Goal: Information Seeking & Learning: Learn about a topic

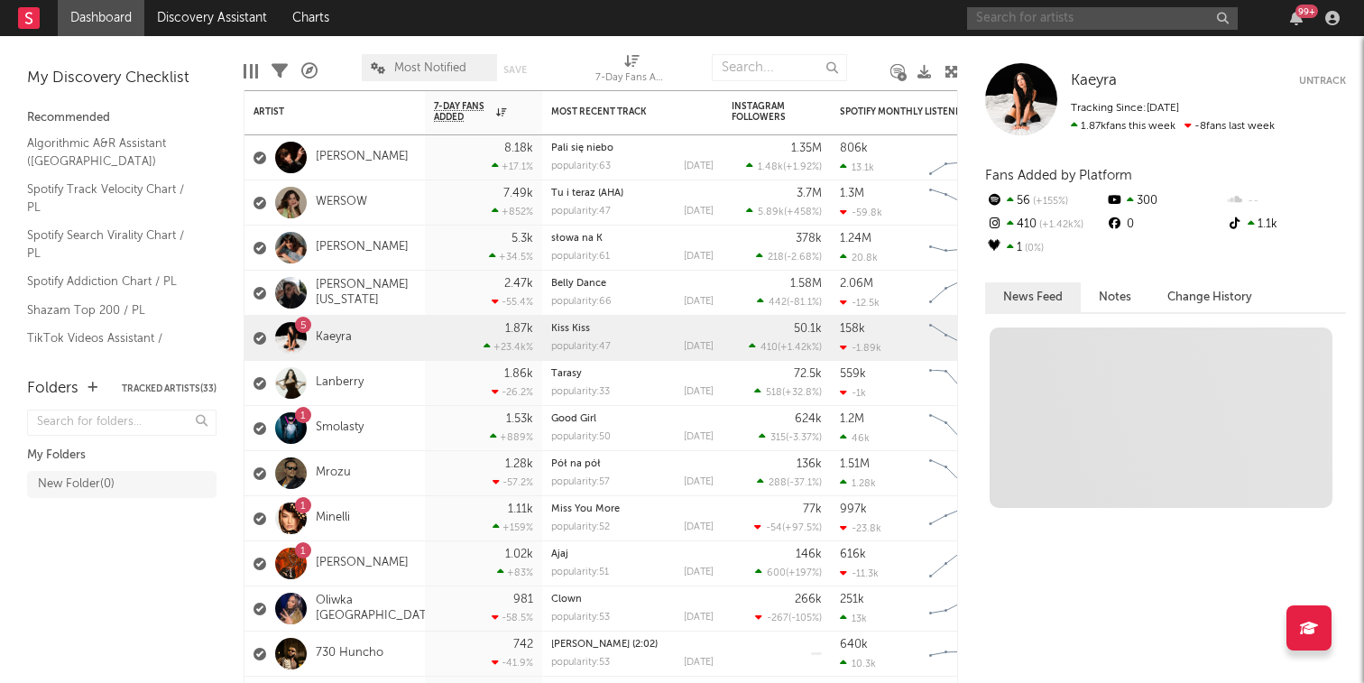
click at [1004, 14] on input "text" at bounding box center [1102, 18] width 271 height 23
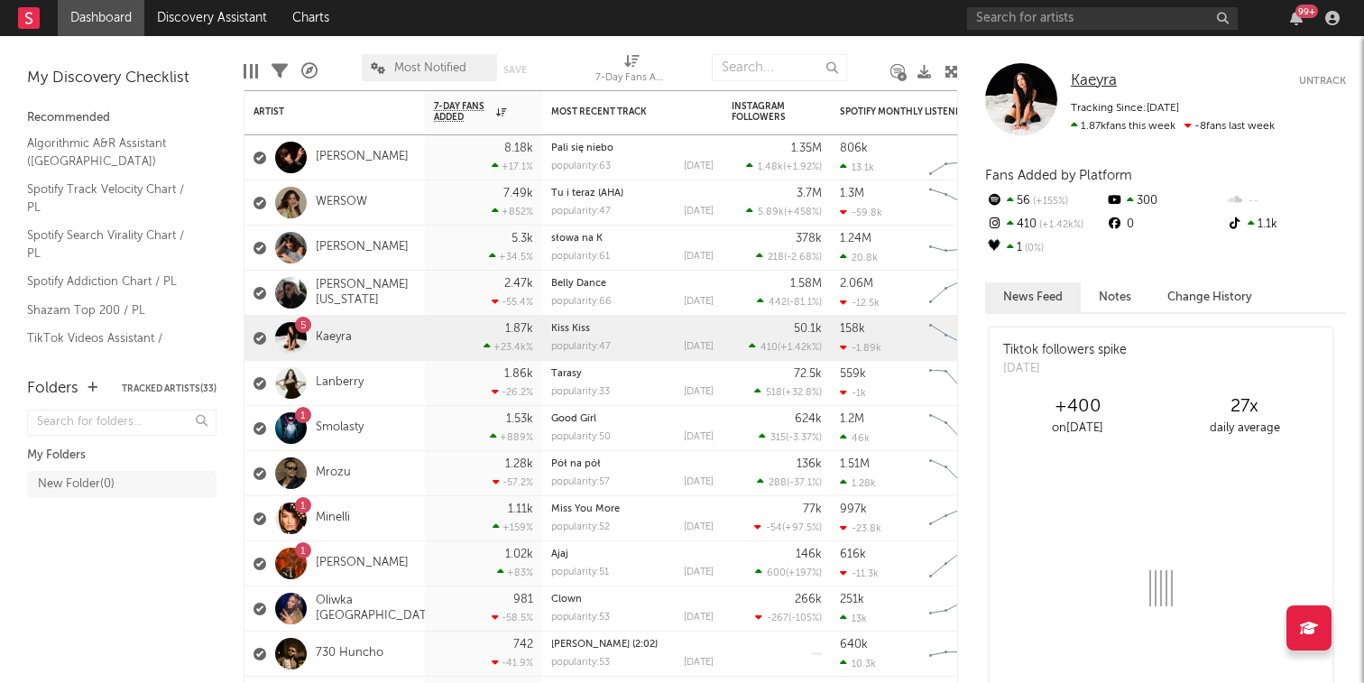
click at [1085, 81] on span "Kaeyra" at bounding box center [1093, 80] width 46 height 15
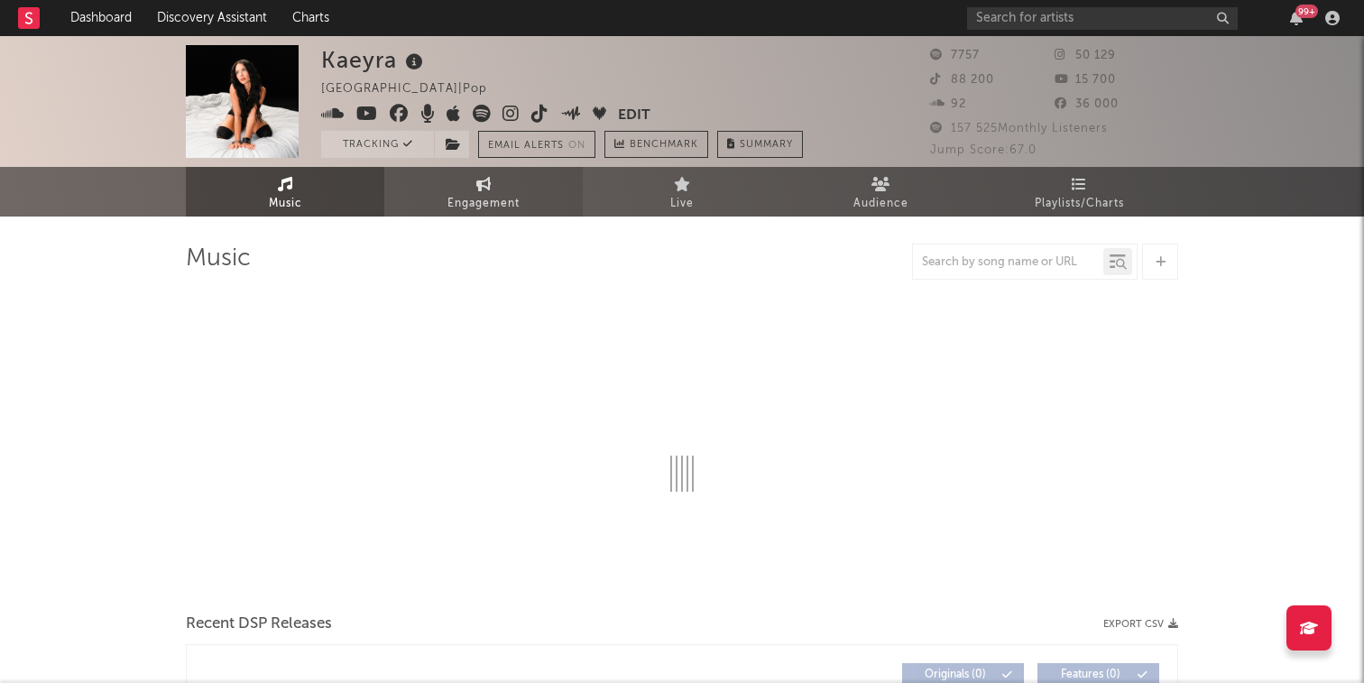
click at [492, 195] on span "Engagement" at bounding box center [483, 204] width 72 height 22
select select "1w"
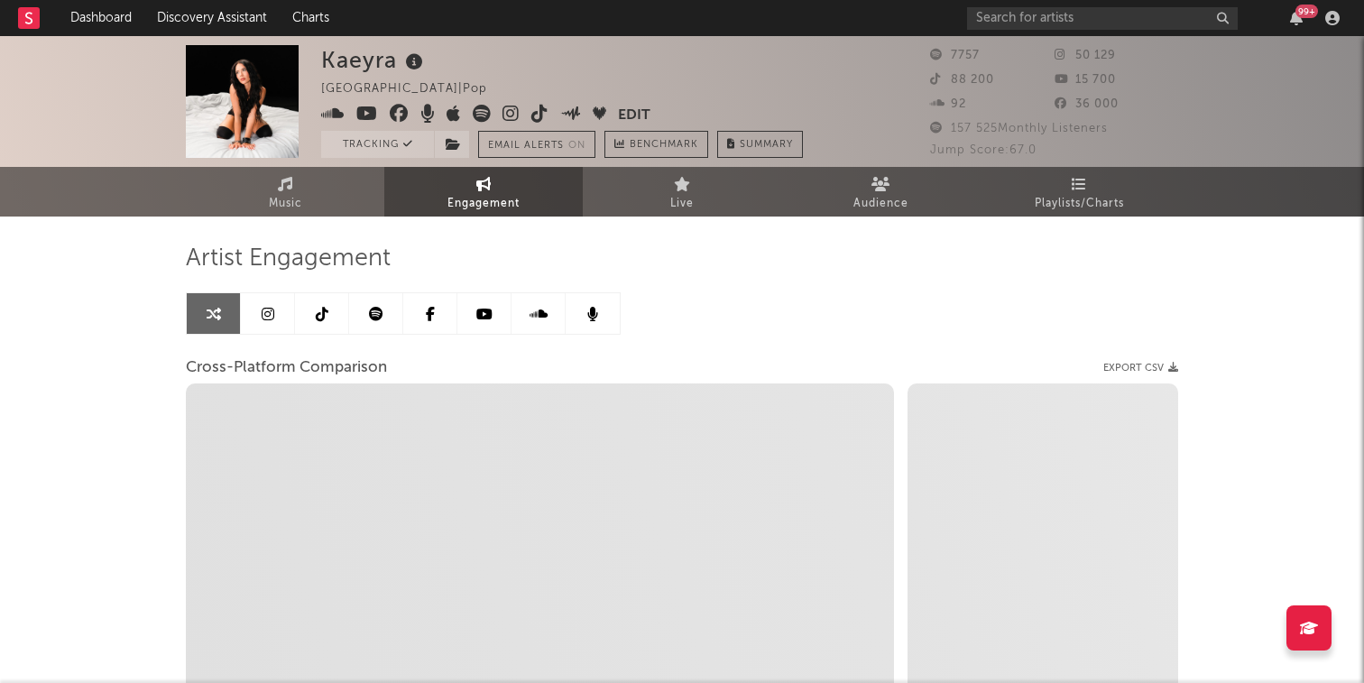
click at [332, 321] on link at bounding box center [322, 313] width 54 height 41
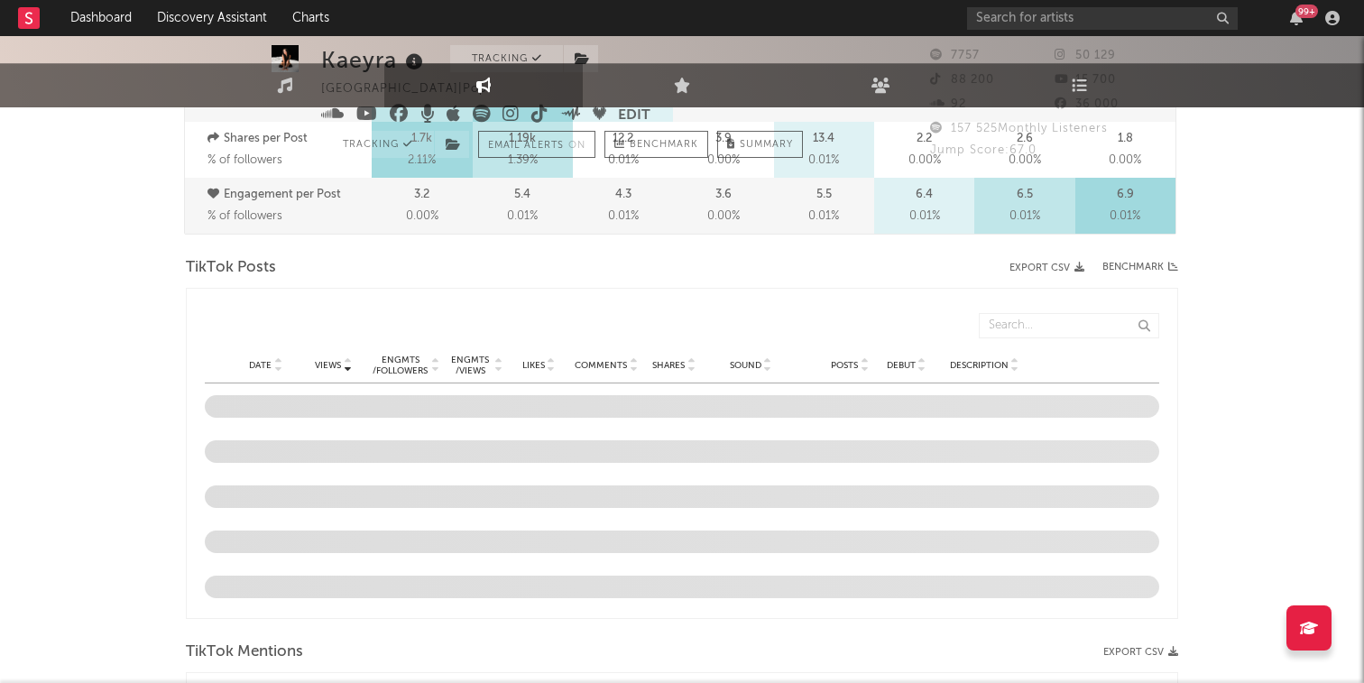
select select "6m"
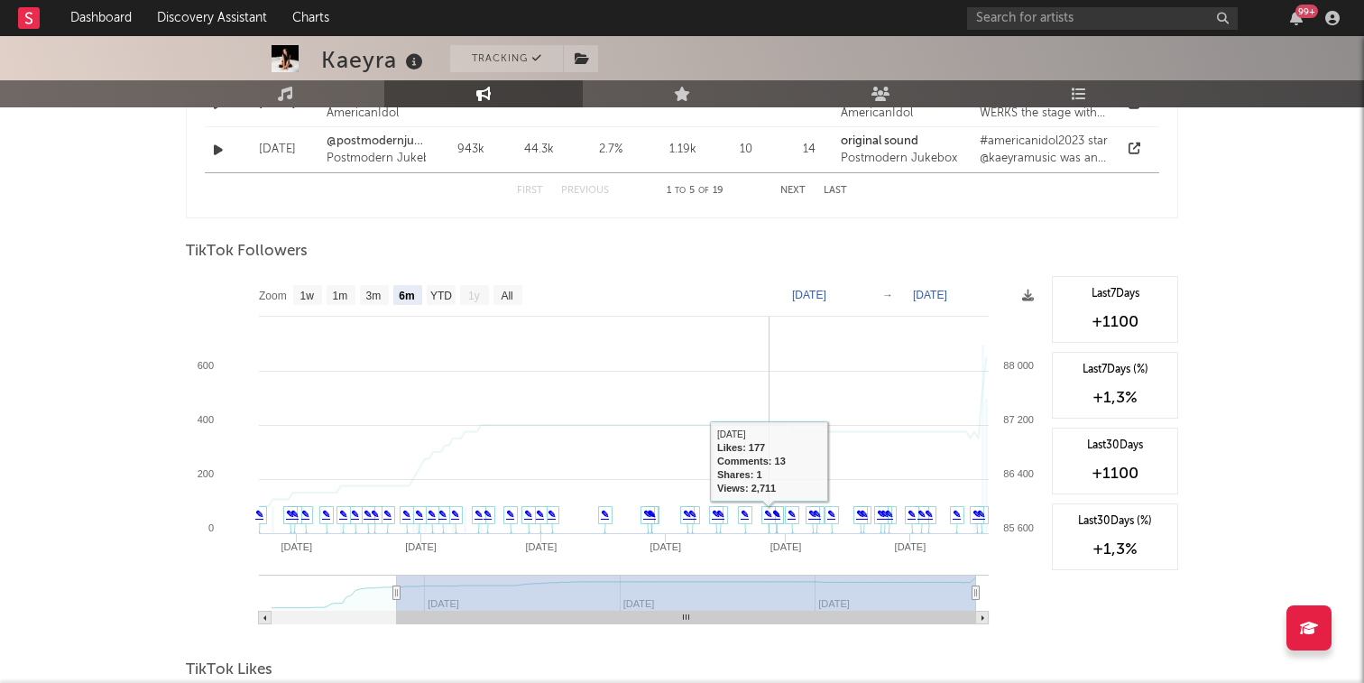
scroll to position [1618, 0]
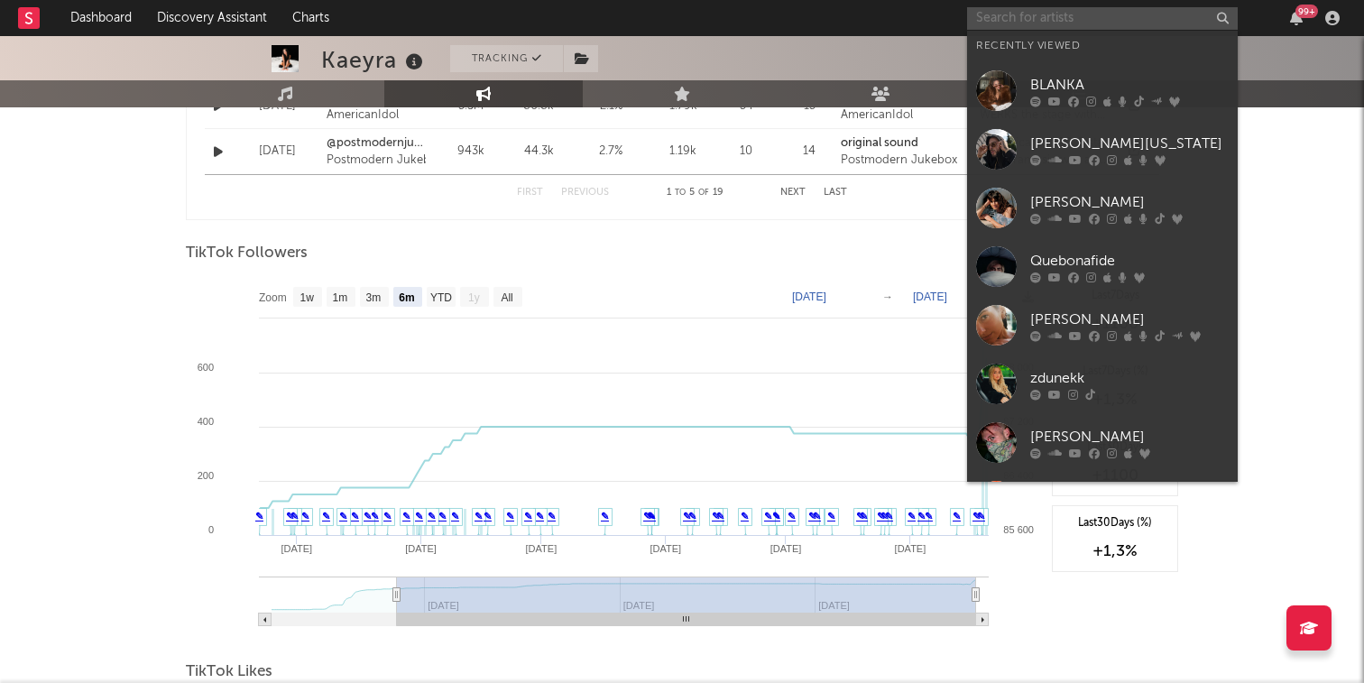
click at [1047, 17] on input "text" at bounding box center [1102, 18] width 271 height 23
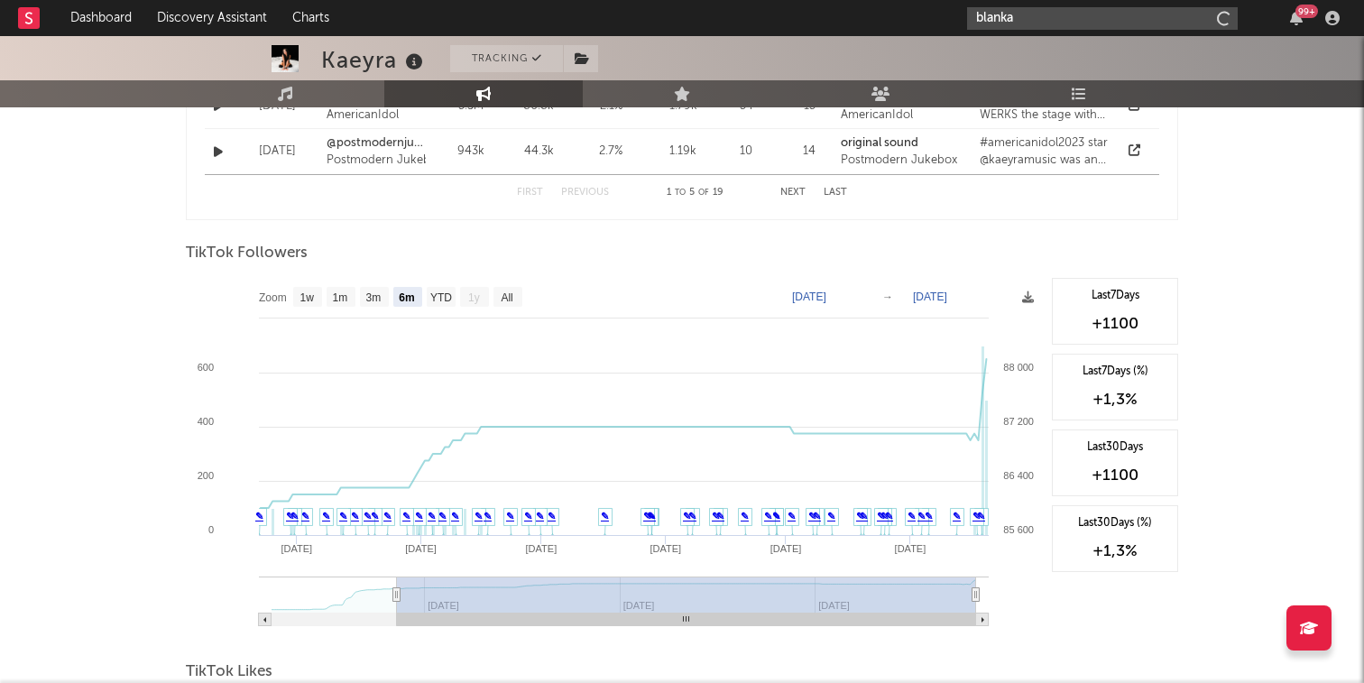
type input "blanka"
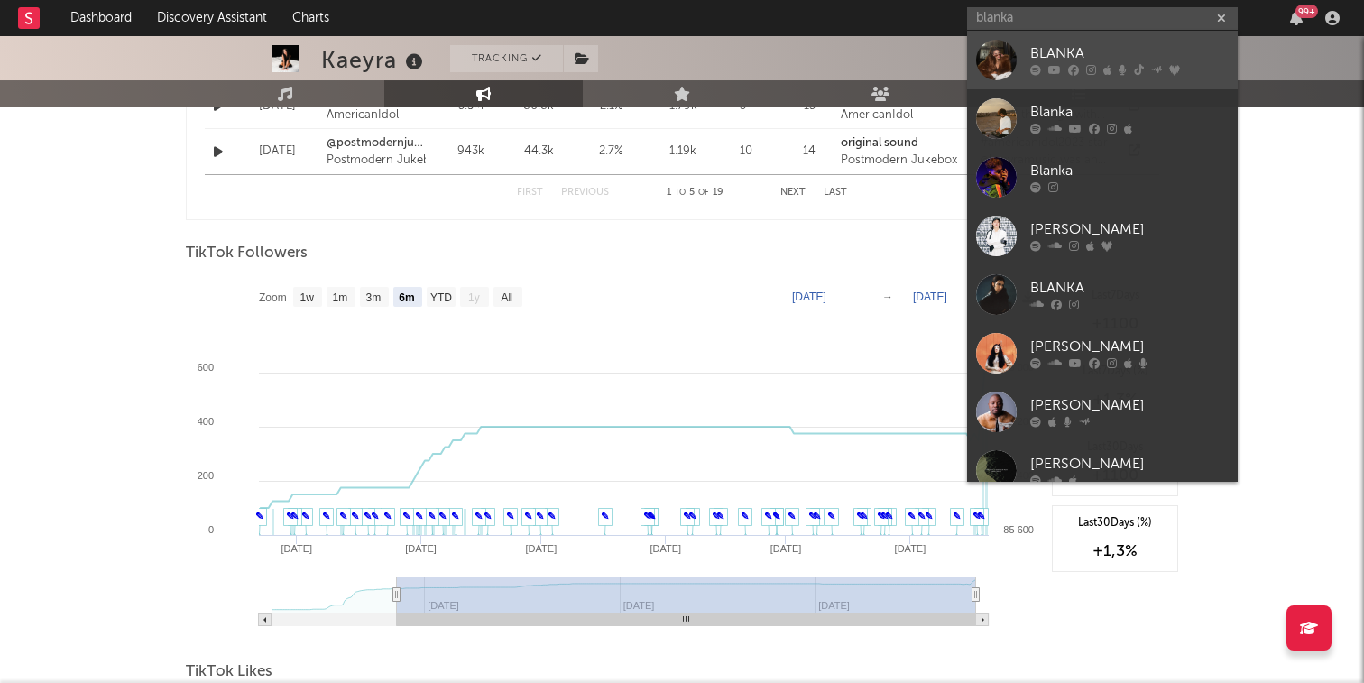
click at [1048, 50] on div "BLANKA" at bounding box center [1129, 54] width 198 height 22
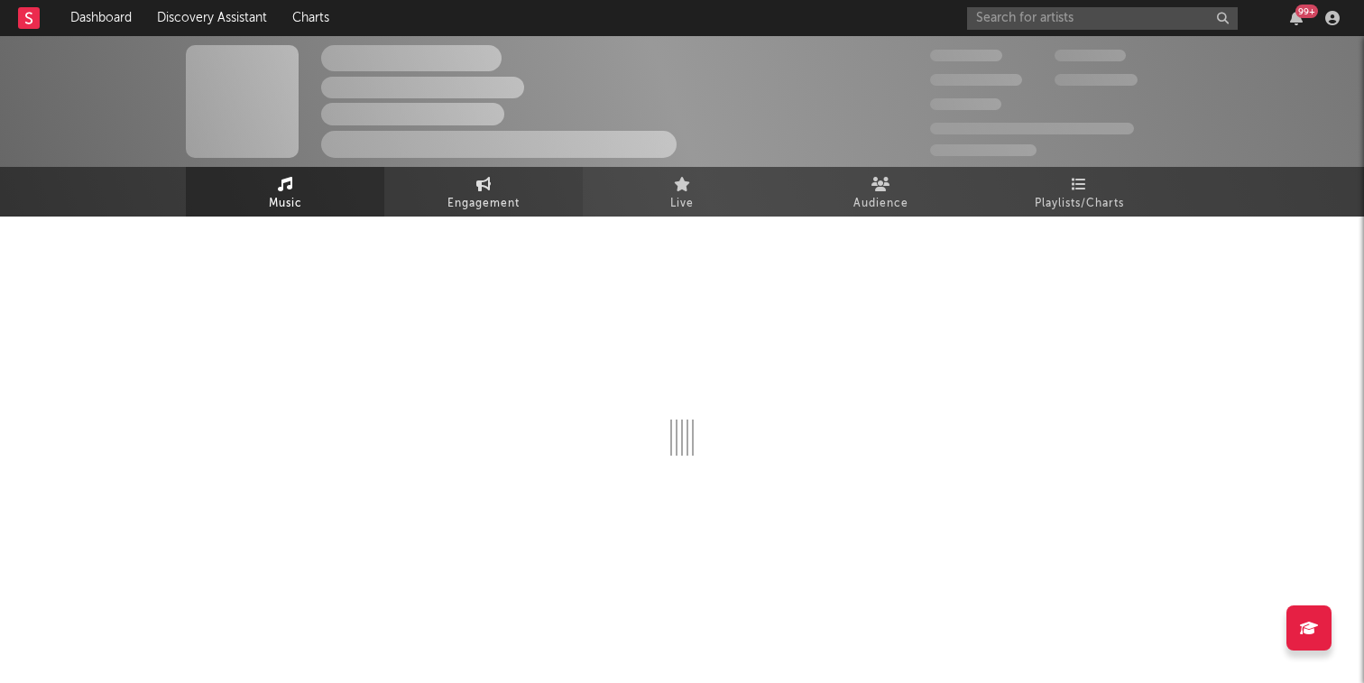
click at [477, 198] on span "Engagement" at bounding box center [483, 204] width 72 height 22
select select "1w"
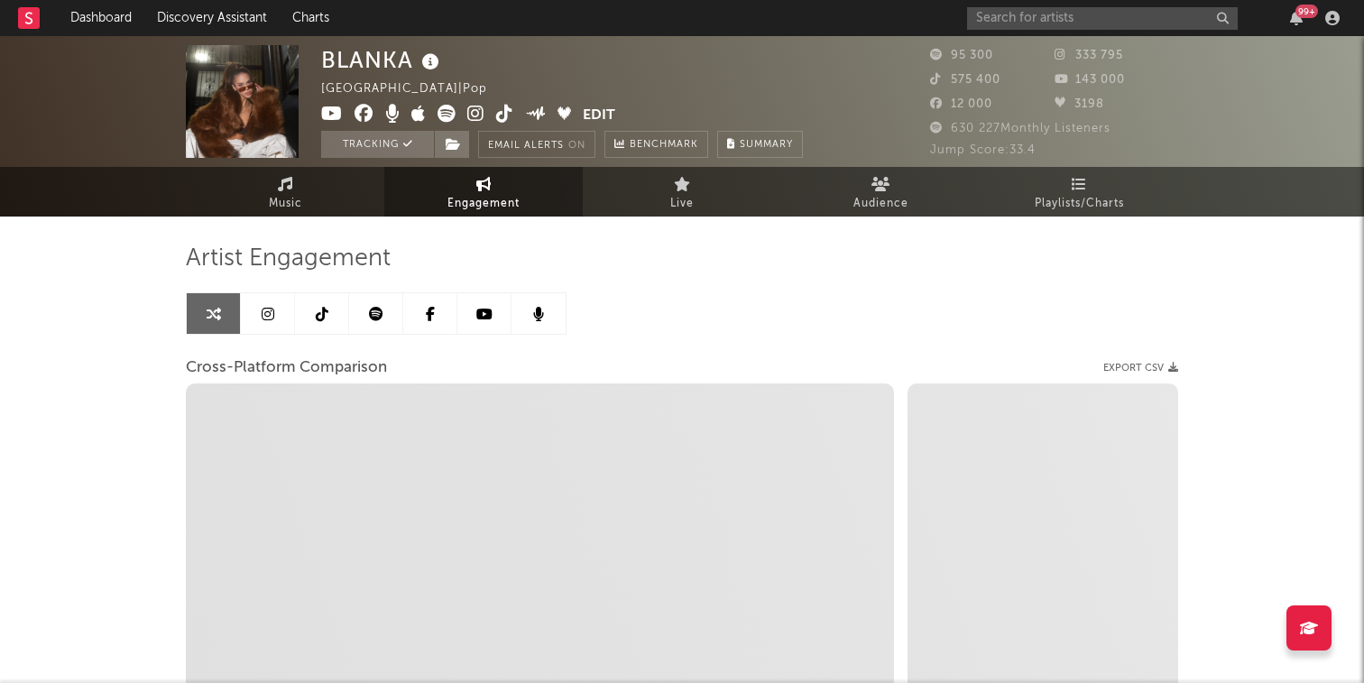
click at [319, 322] on link at bounding box center [322, 313] width 54 height 41
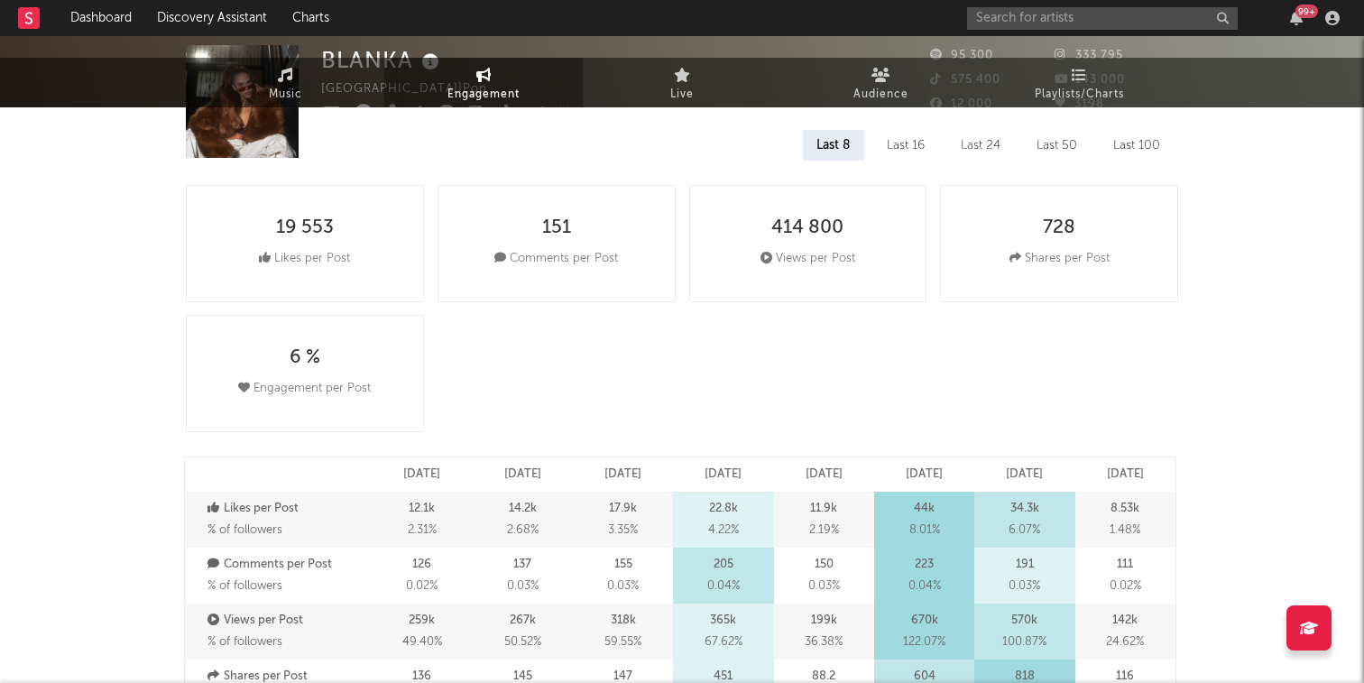
select select "6m"
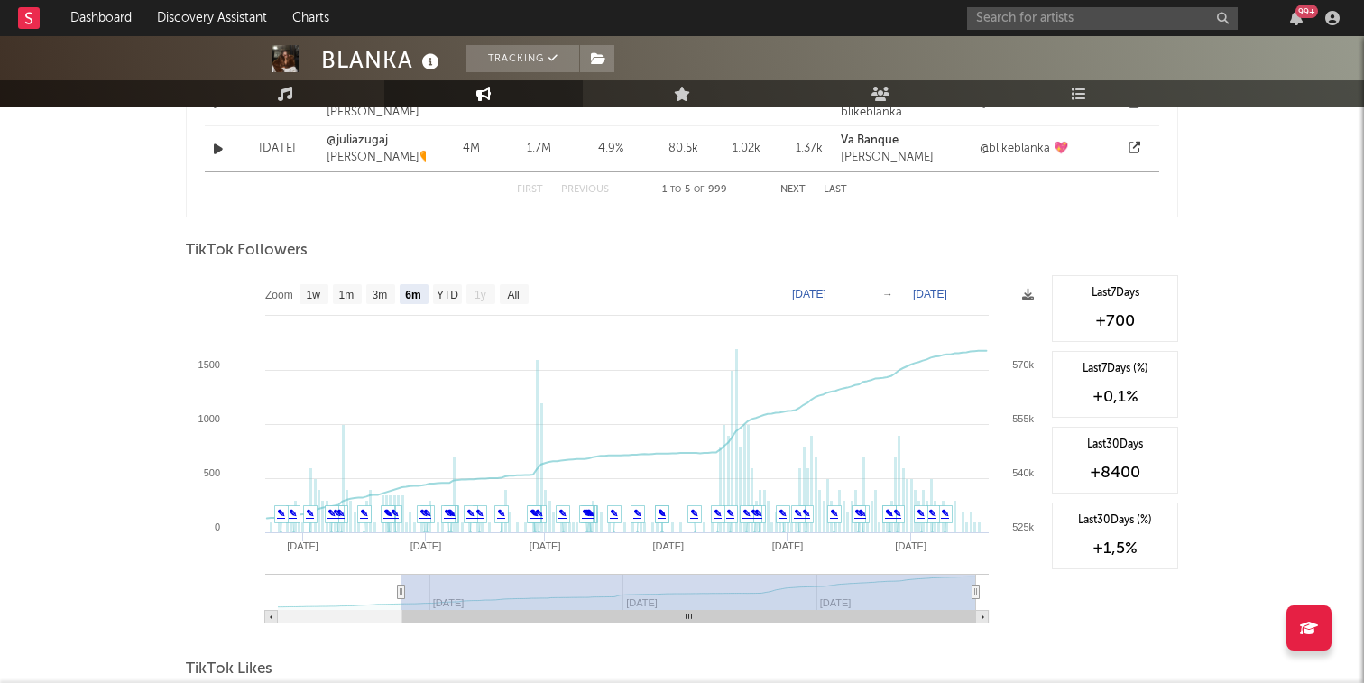
scroll to position [1620, 0]
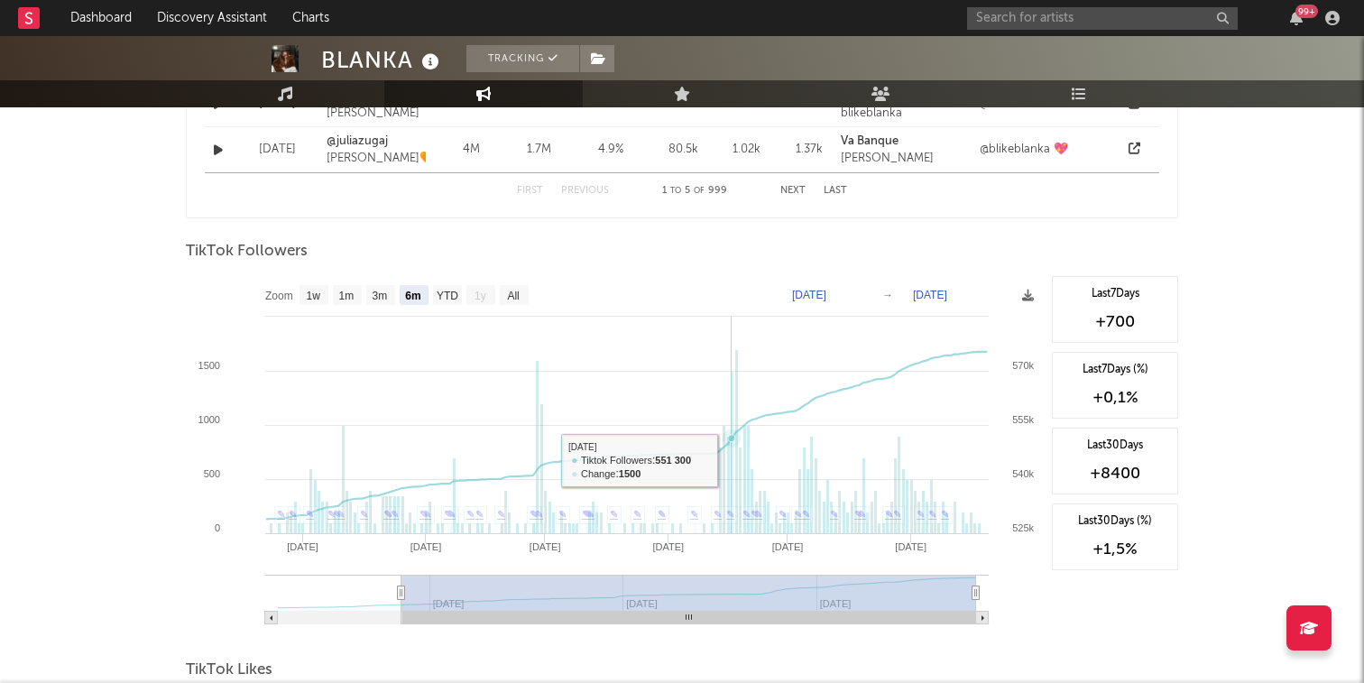
click at [731, 460] on rect at bounding box center [731, 453] width 3 height 162
